Goal: Task Accomplishment & Management: Manage account settings

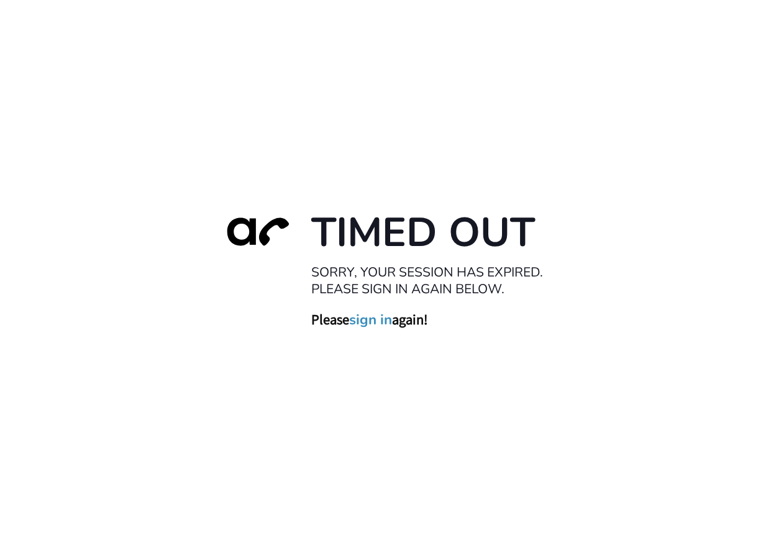
click at [367, 321] on link "sign in" at bounding box center [370, 319] width 43 height 17
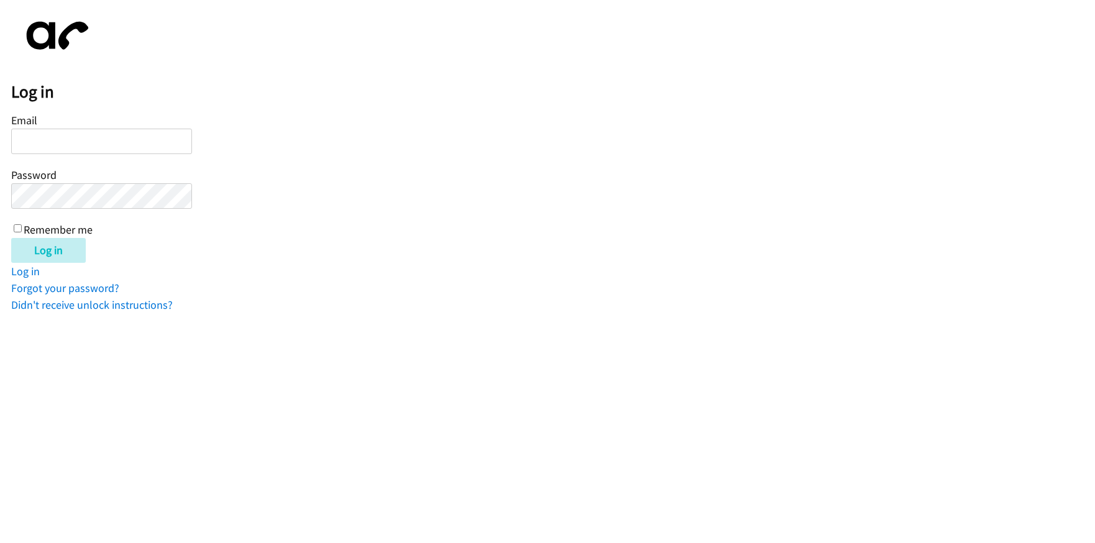
click at [54, 140] on input "Email" at bounding box center [101, 141] width 181 height 25
paste input "[EMAIL_ADDRESS][DOMAIN_NAME]"
type input "[EMAIL_ADDRESS][DOMAIN_NAME]"
click at [44, 250] on input "Log in" at bounding box center [48, 250] width 75 height 25
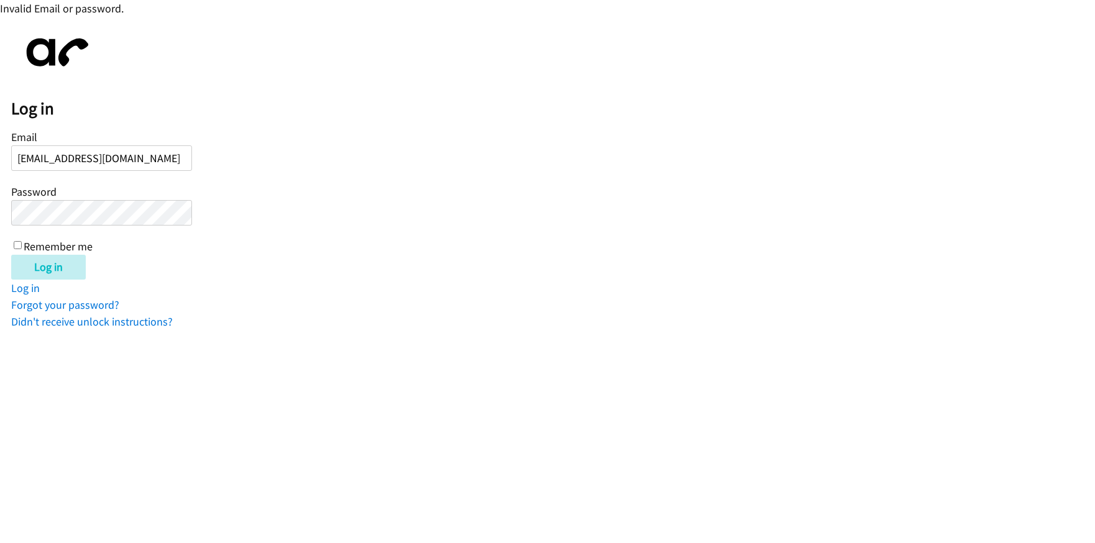
click at [11, 255] on input "Log in" at bounding box center [48, 267] width 75 height 25
